Goal: Check status: Check status

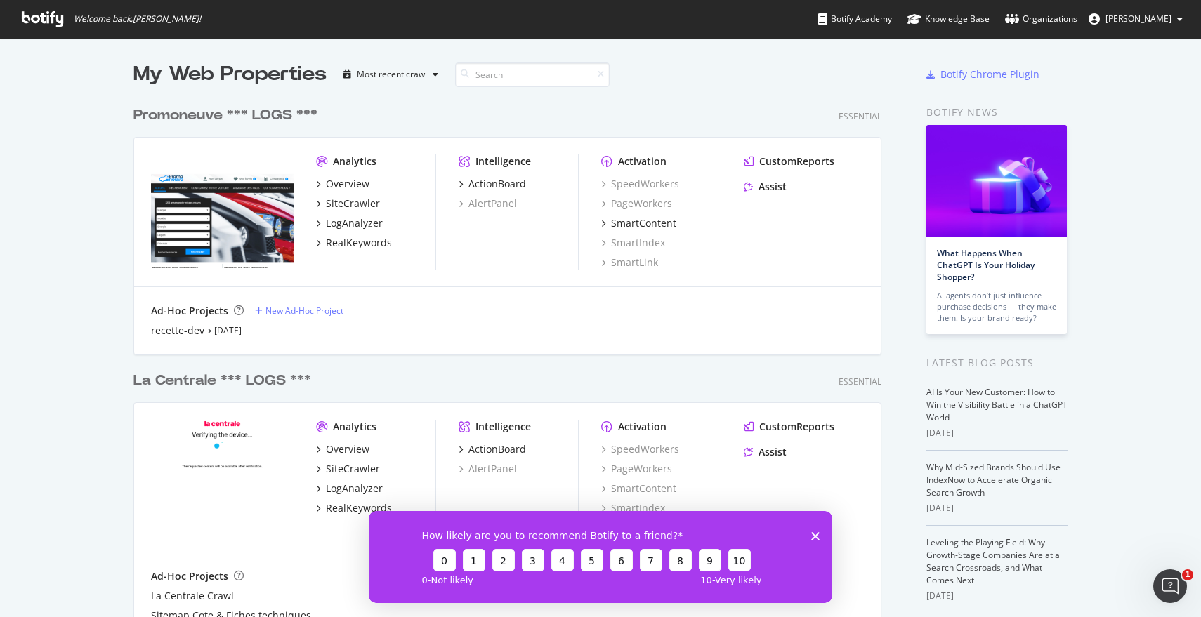
click at [213, 112] on div "Promoneuve *** LOGS ***" at bounding box center [225, 115] width 184 height 20
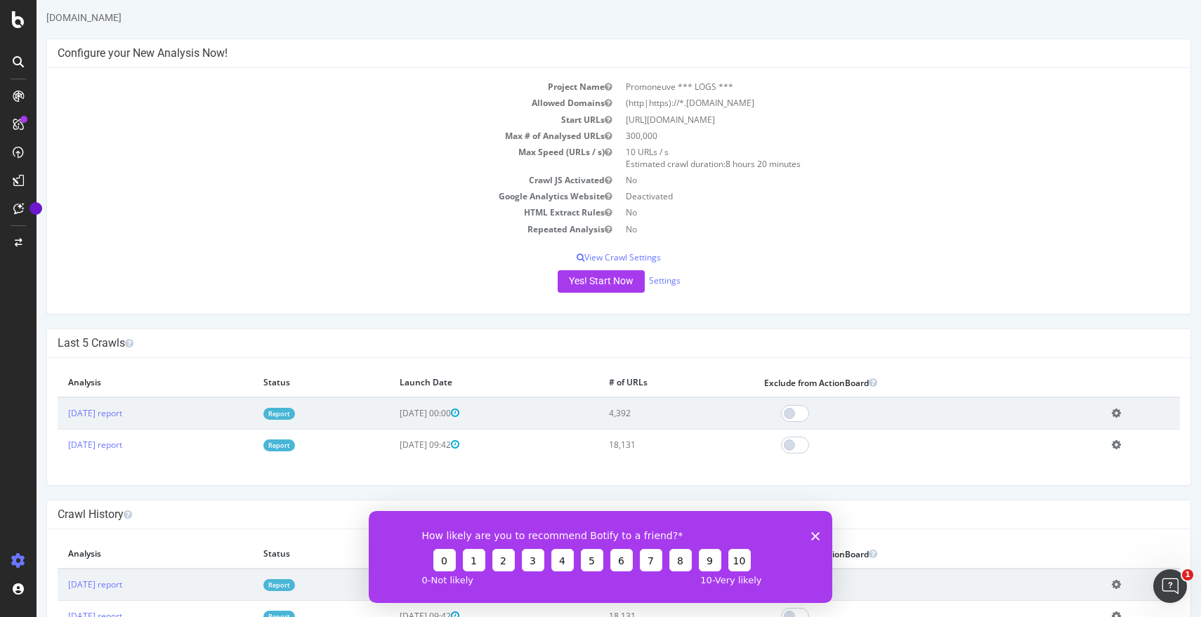
scroll to position [88, 0]
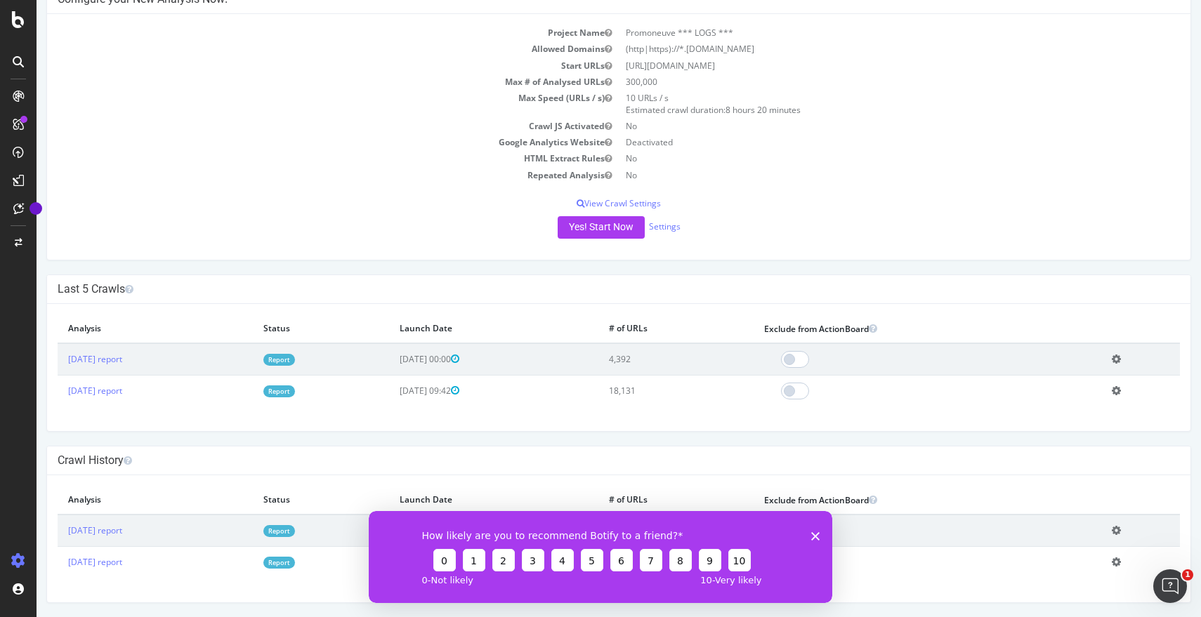
click at [813, 535] on icon "Fermer l'enquête" at bounding box center [815, 536] width 8 height 8
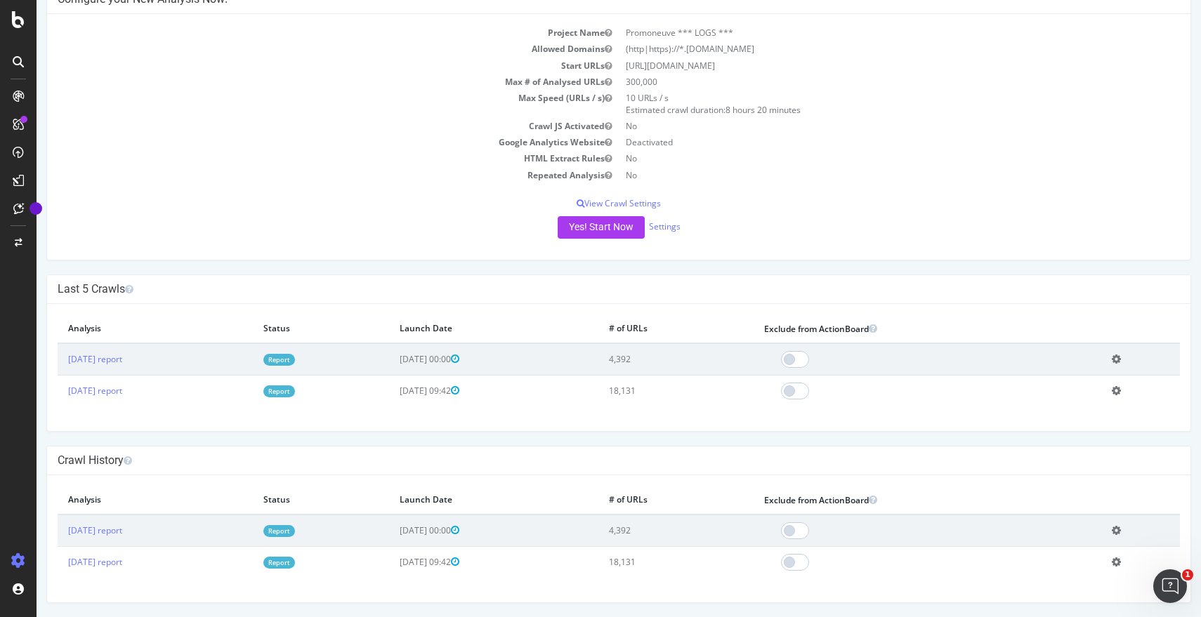
scroll to position [0, 0]
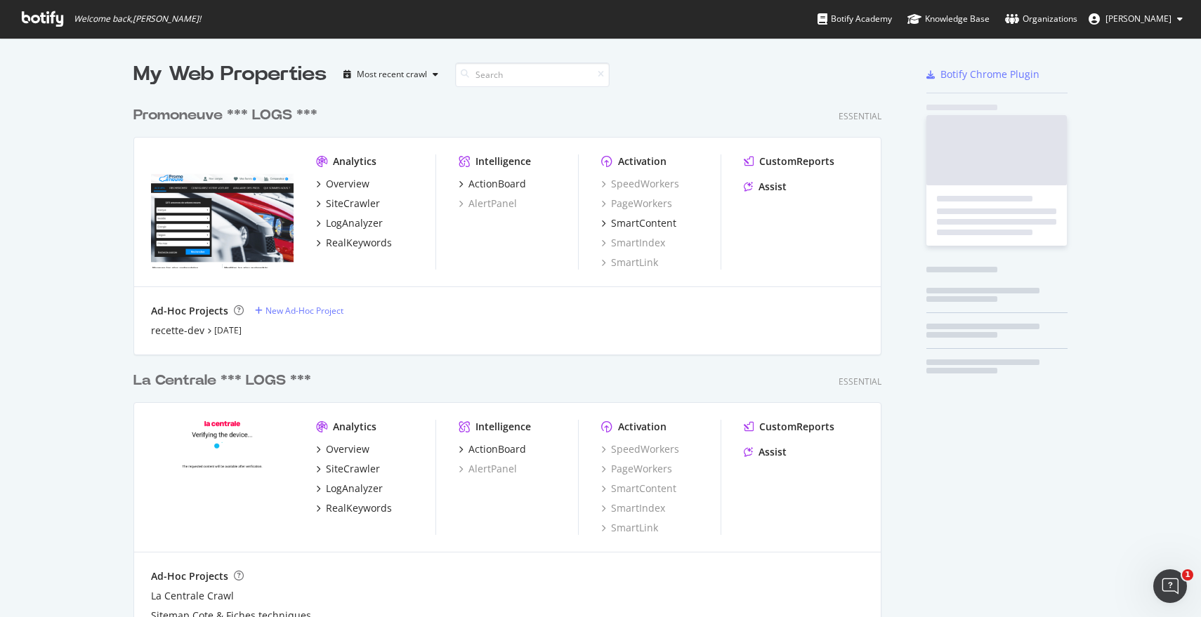
scroll to position [607, 1180]
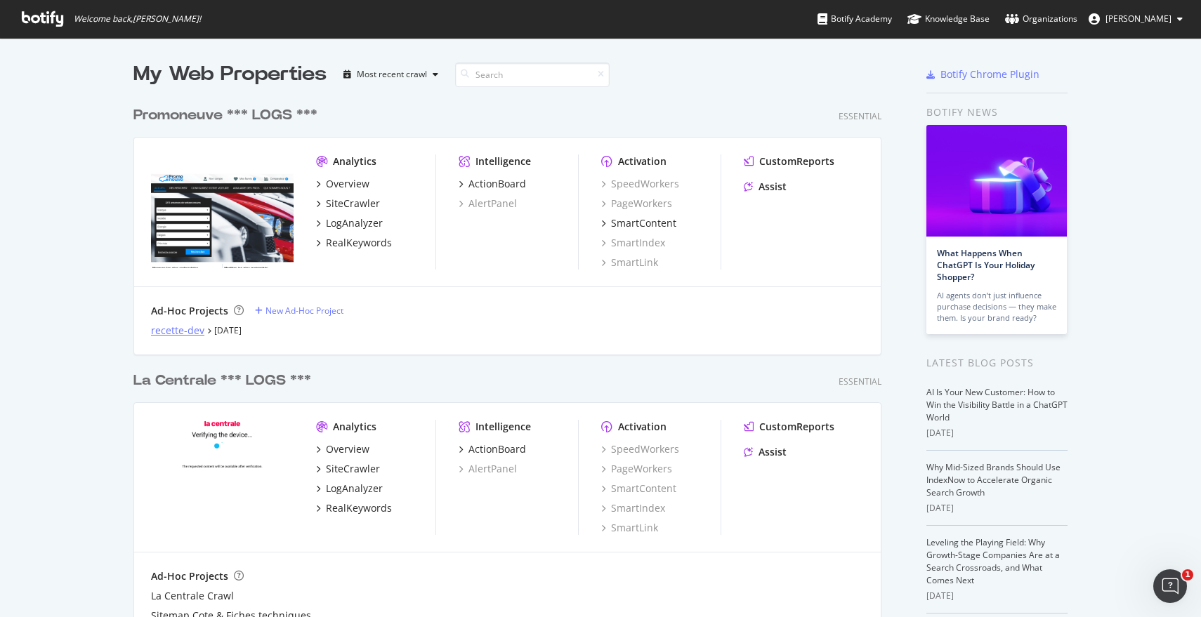
click at [183, 334] on div "recette-dev" at bounding box center [177, 331] width 53 height 14
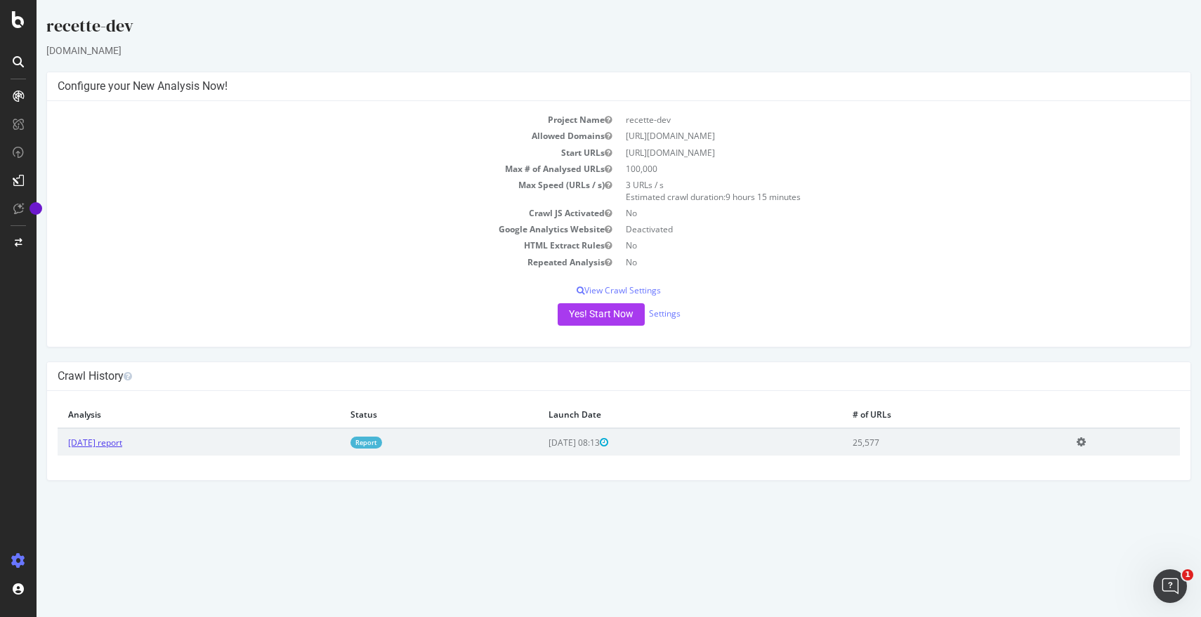
click at [122, 447] on link "[DATE] report" at bounding box center [95, 443] width 54 height 12
